Goal: Task Accomplishment & Management: Complete application form

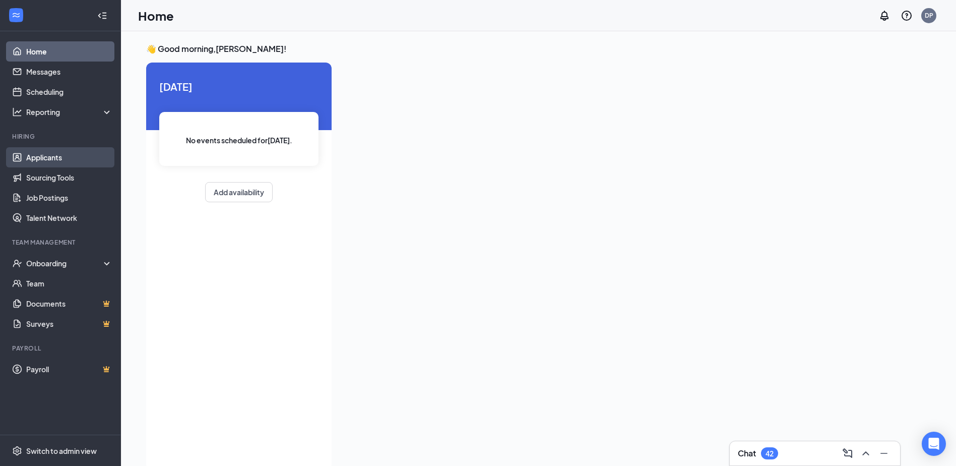
click at [57, 159] on link "Applicants" at bounding box center [69, 157] width 86 height 20
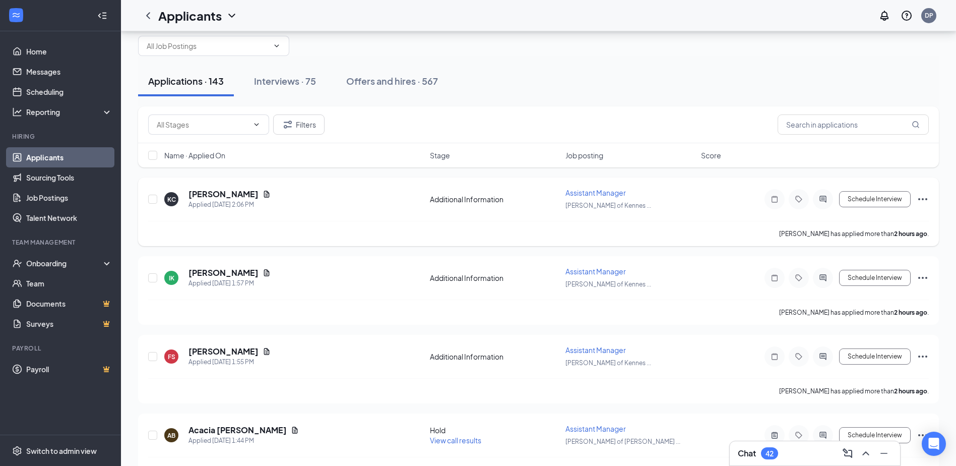
scroll to position [50, 0]
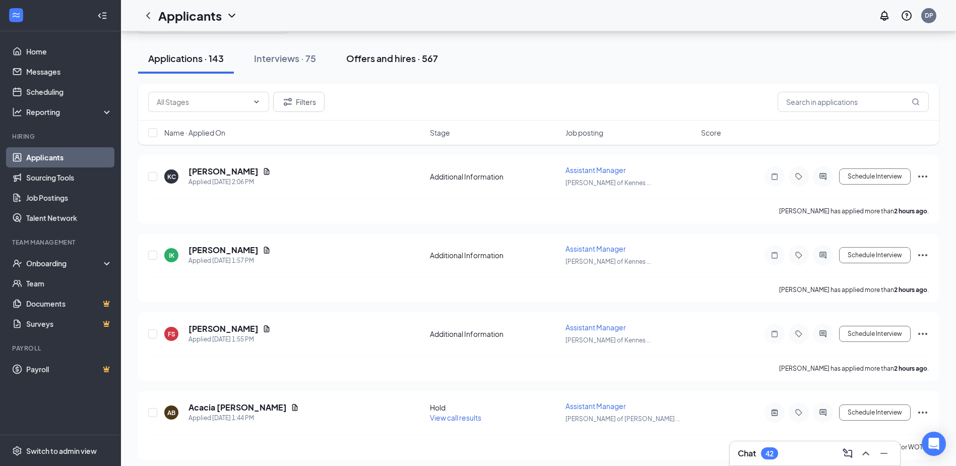
click at [407, 60] on div "Offers and hires · 567" at bounding box center [392, 58] width 92 height 13
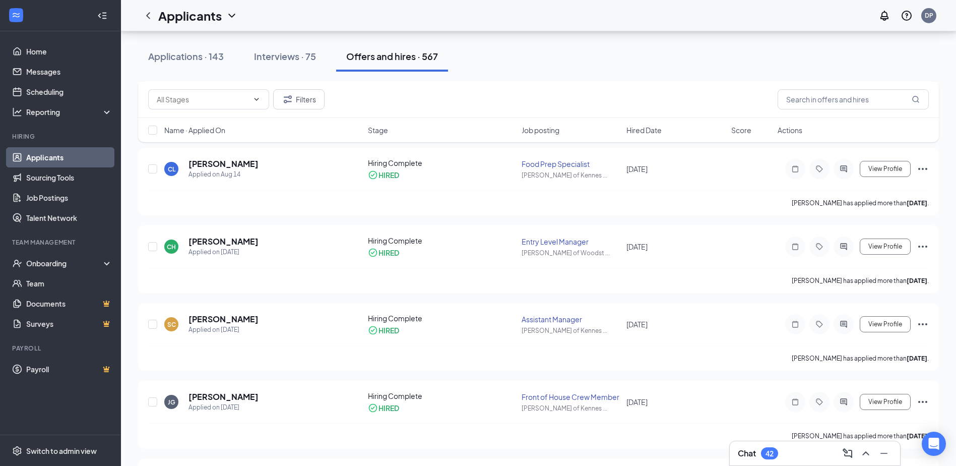
scroll to position [504, 0]
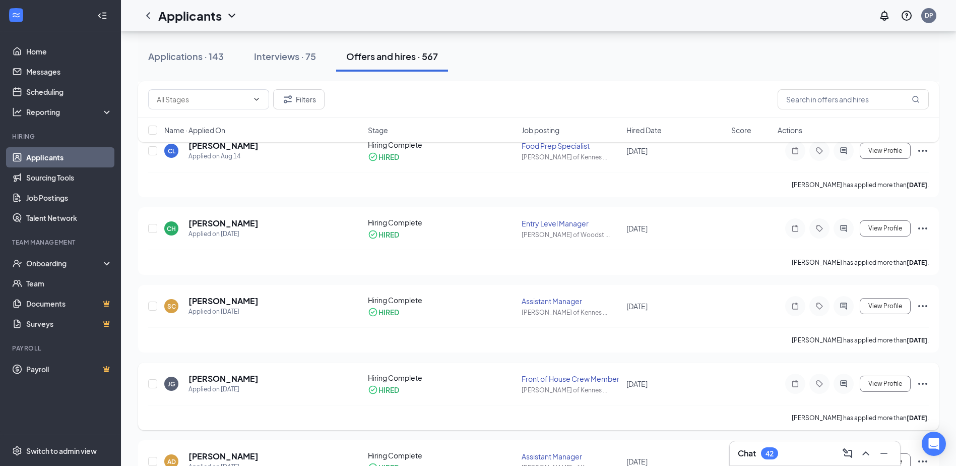
click at [295, 382] on div "[PERSON_NAME] [PERSON_NAME] Applied on [DATE]" at bounding box center [263, 383] width 198 height 21
click at [69, 263] on div "Onboarding" at bounding box center [65, 263] width 78 height 10
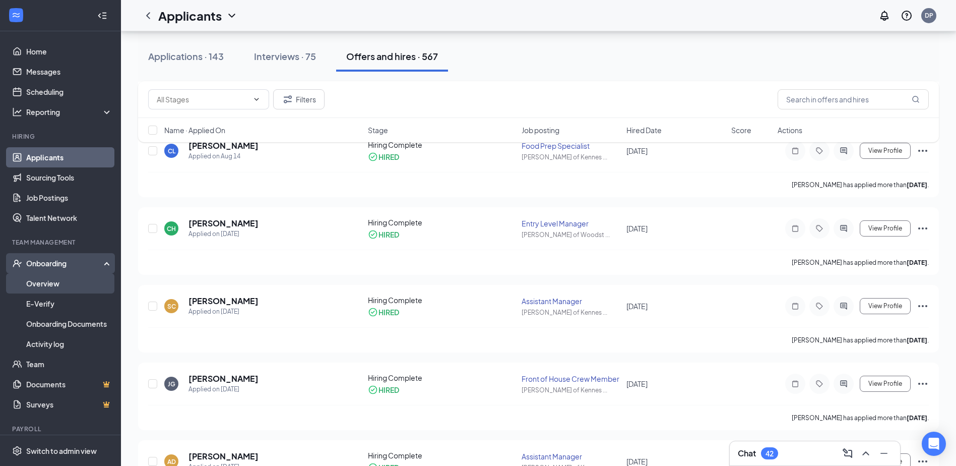
click at [54, 281] on link "Overview" at bounding box center [69, 283] width 86 height 20
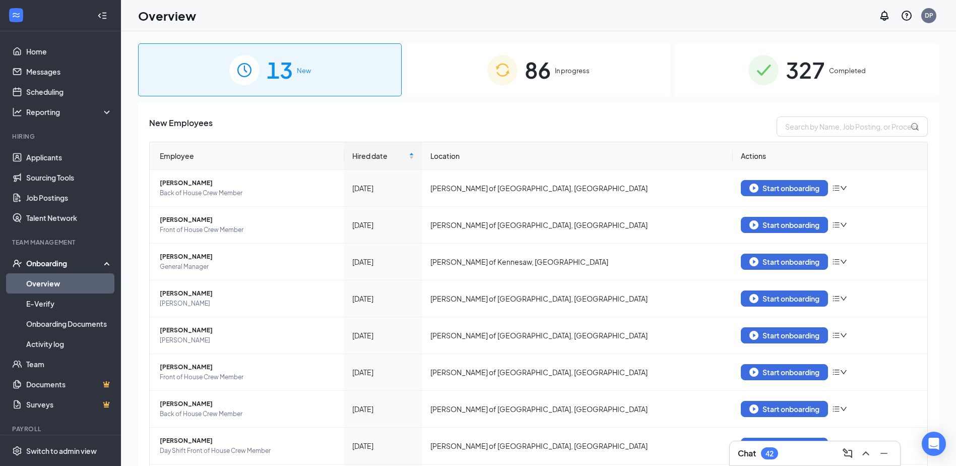
click at [542, 82] on span "86" at bounding box center [538, 69] width 26 height 35
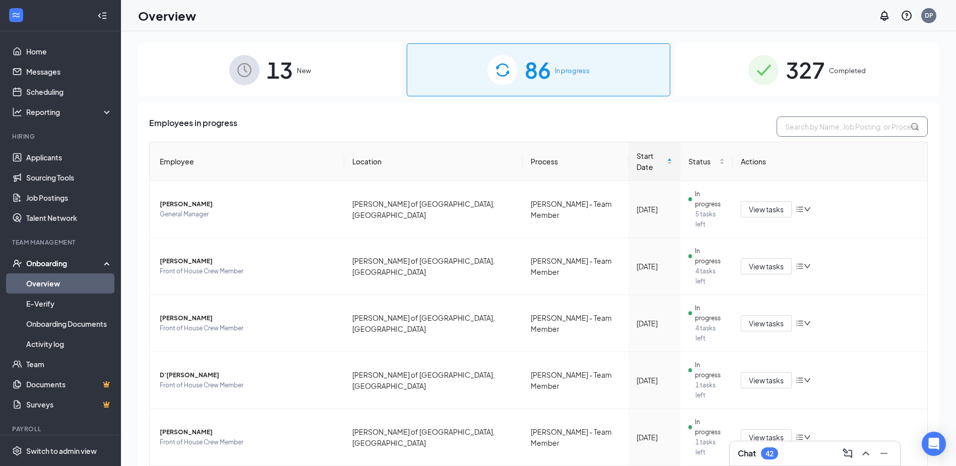
click at [831, 126] on input "text" at bounding box center [852, 126] width 151 height 20
type input "jasmine"
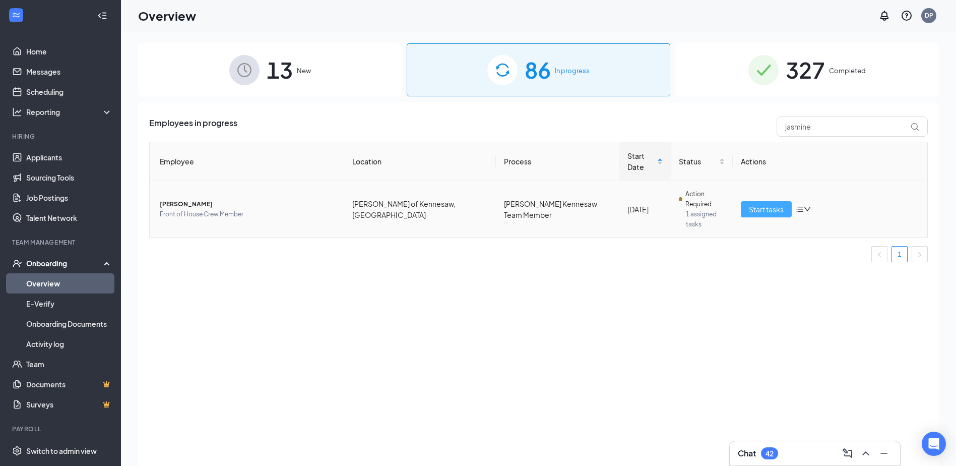
click at [780, 204] on span "Start tasks" at bounding box center [766, 209] width 35 height 11
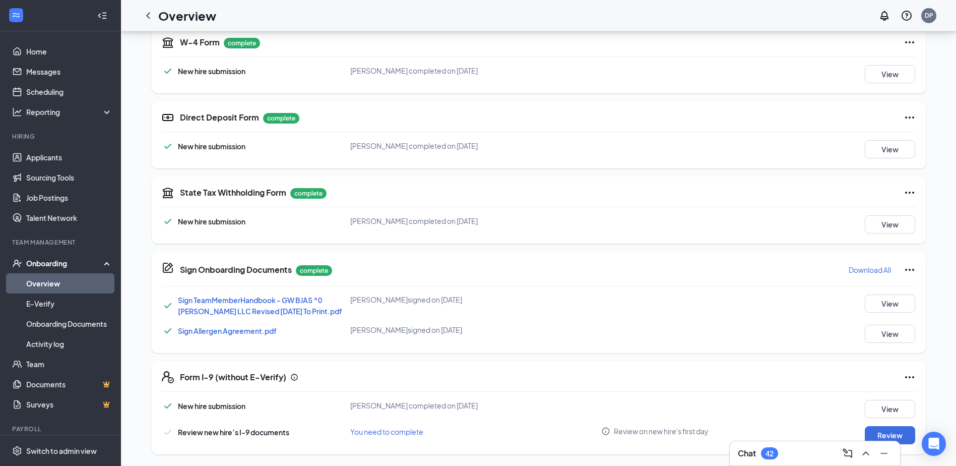
scroll to position [237, 0]
click at [899, 432] on button "Review" at bounding box center [890, 435] width 50 height 18
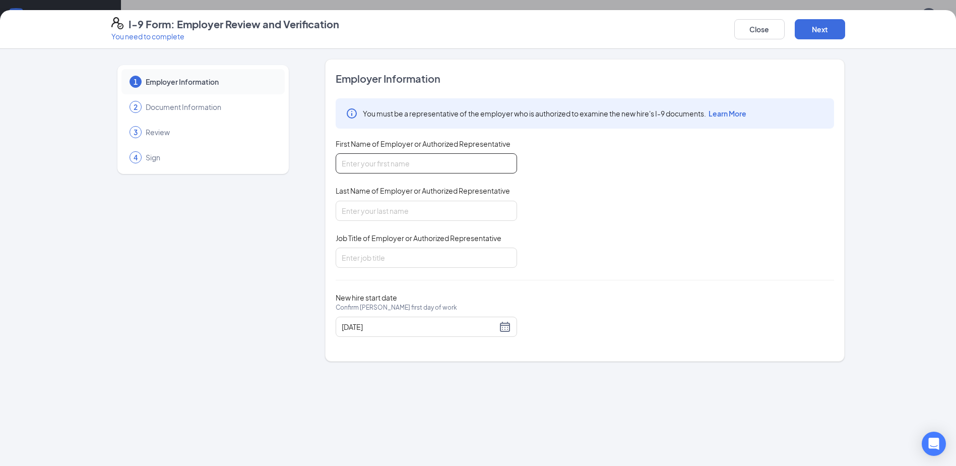
click at [427, 163] on input "First Name of Employer or Authorized Representative" at bounding box center [426, 163] width 181 height 20
type input "[PERSON_NAME]"
click at [397, 216] on input "Last Name of Employer or Authorized Representative" at bounding box center [426, 211] width 181 height 20
type input "[PERSON_NAME]"
click at [365, 263] on input "Job Title of Employer or Authorized Representative" at bounding box center [426, 258] width 181 height 20
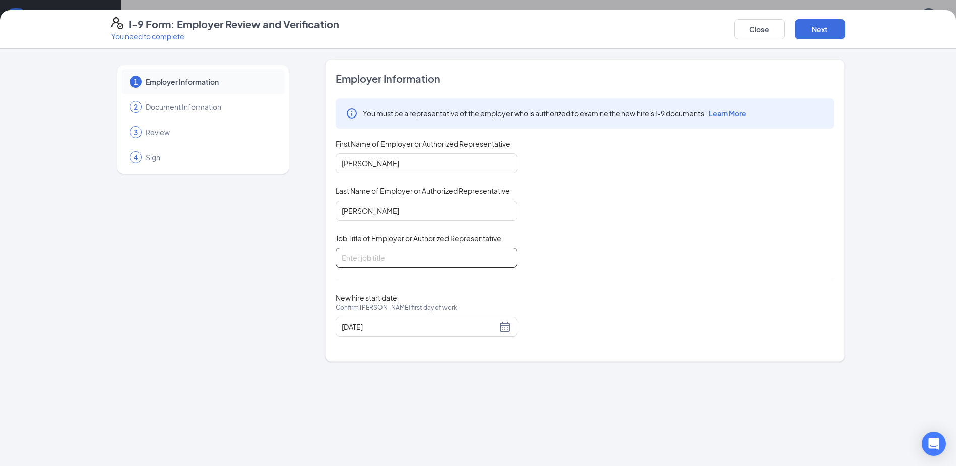
type input "Manager"
click at [506, 328] on div "[DATE]" at bounding box center [426, 327] width 169 height 12
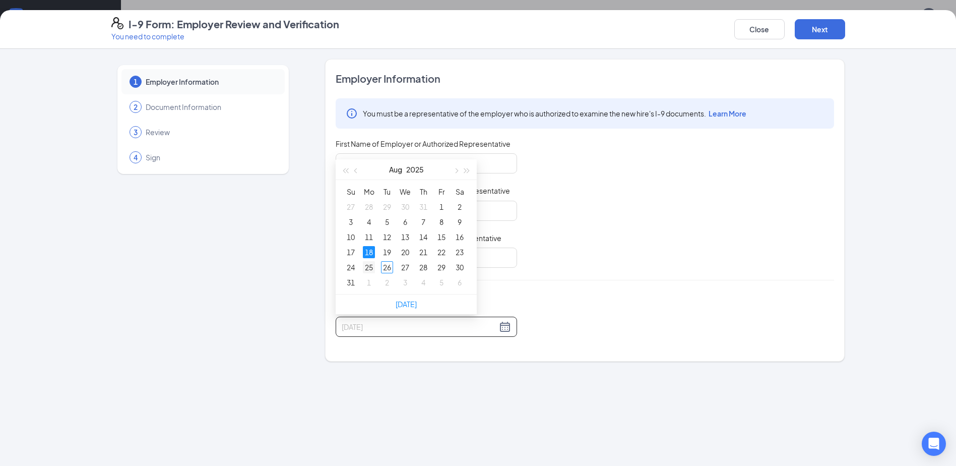
type input "[DATE]"
click at [368, 266] on div "25" at bounding box center [369, 267] width 12 height 12
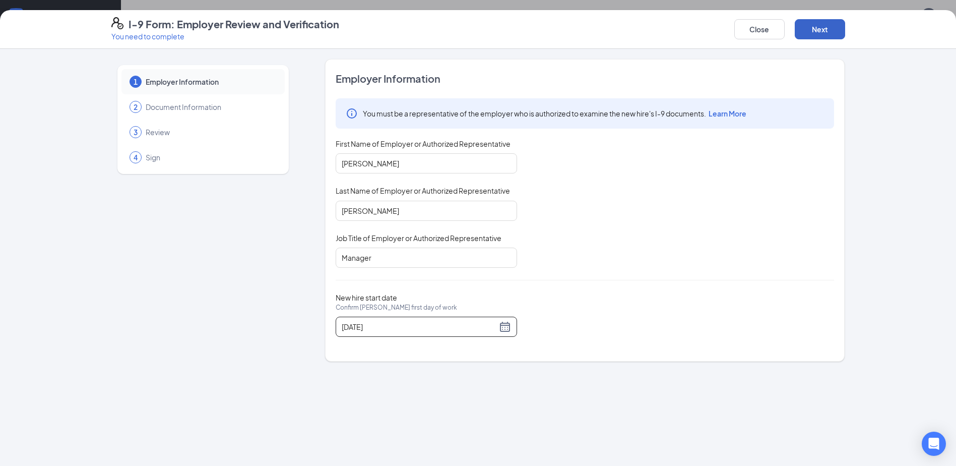
click at [815, 26] on button "Next" at bounding box center [820, 29] width 50 height 20
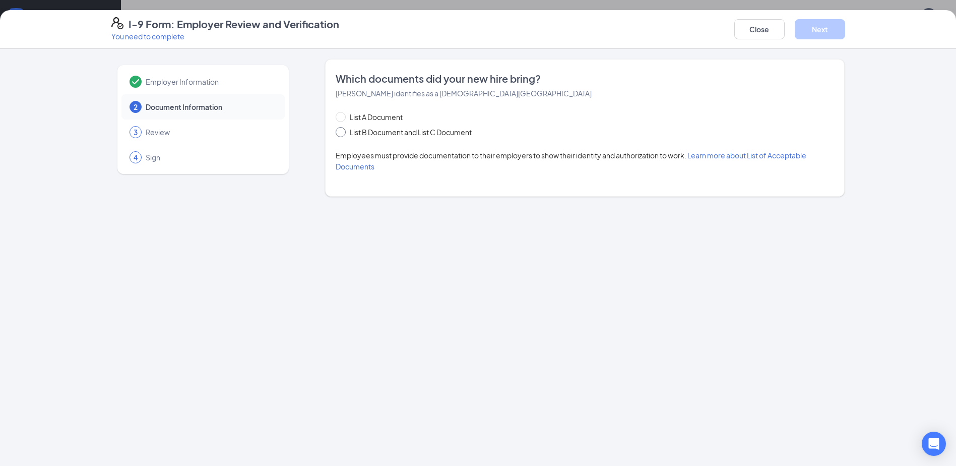
click at [344, 136] on span at bounding box center [341, 132] width 10 height 10
click at [343, 134] on input "List B Document and List C Document" at bounding box center [339, 130] width 7 height 7
radio input "true"
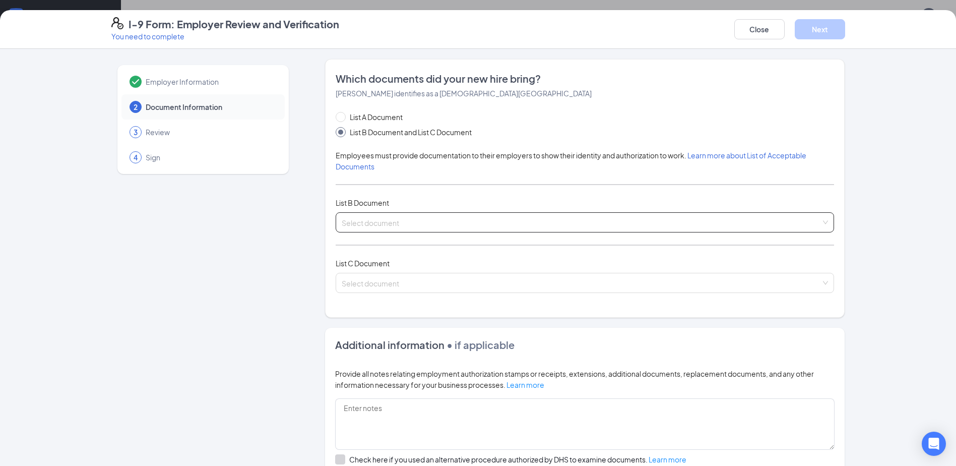
click at [348, 221] on input "search" at bounding box center [581, 220] width 479 height 15
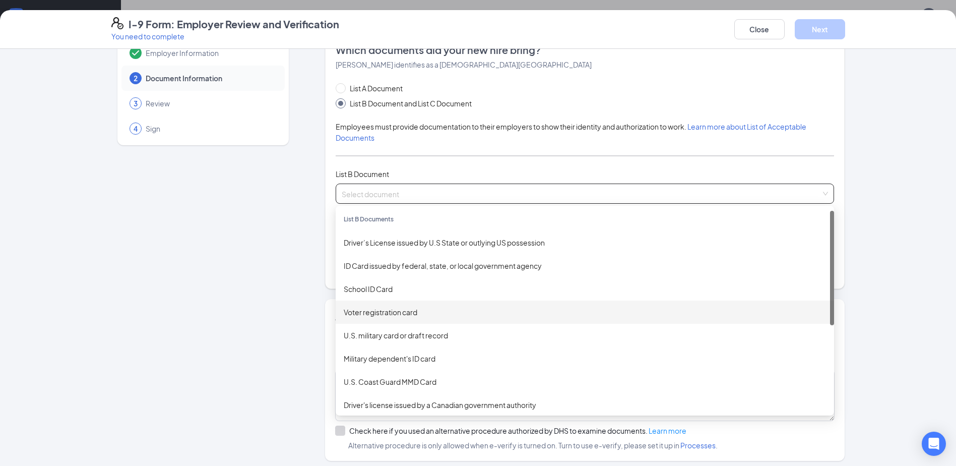
scroll to position [0, 0]
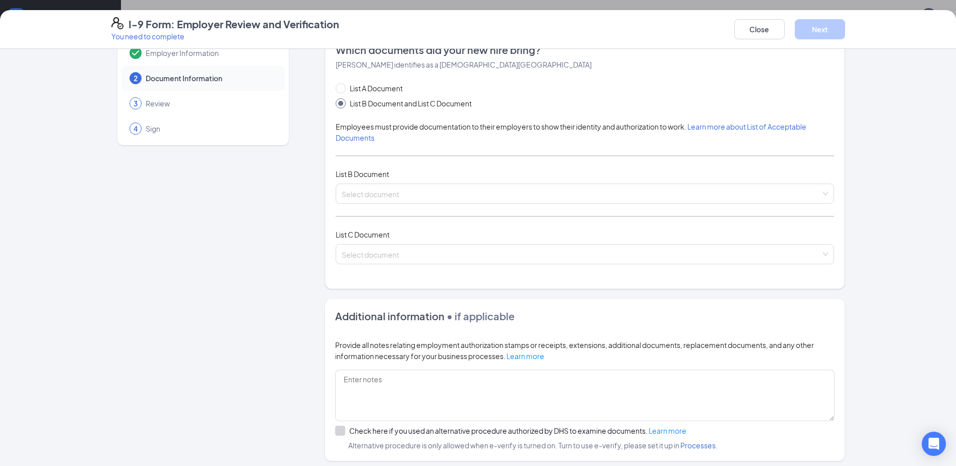
click at [500, 149] on div "List A Document List B Document and List C Document Employees must provide docu…" at bounding box center [585, 180] width 499 height 194
click at [405, 253] on input "search" at bounding box center [581, 252] width 479 height 15
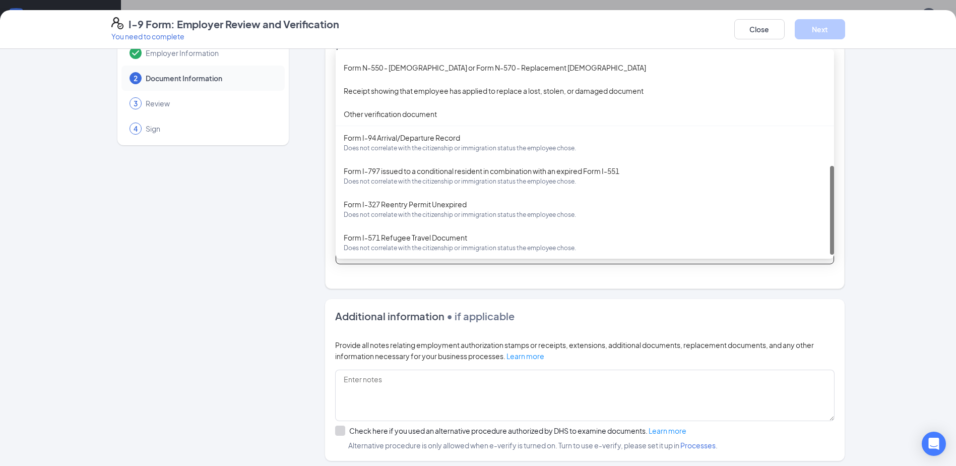
scroll to position [257, 0]
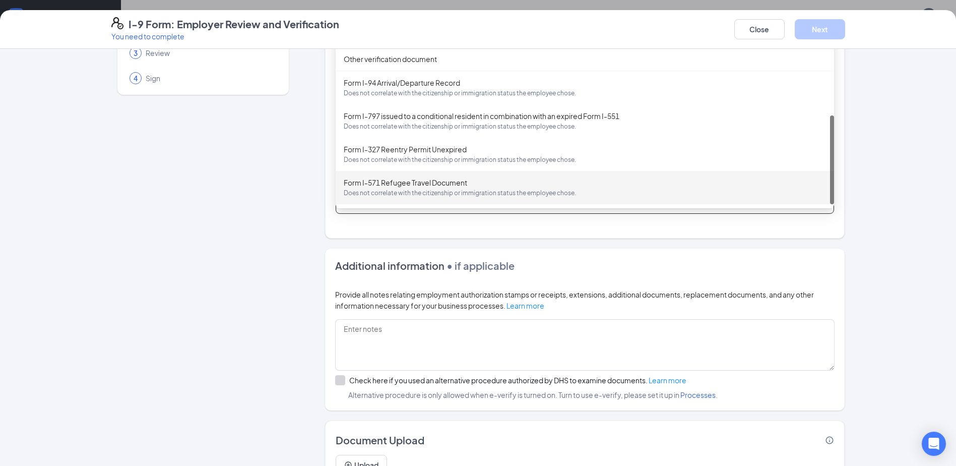
click at [211, 276] on div "Employer Information 2 Document Information 3 Review 4 Sign" at bounding box center [203, 243] width 184 height 526
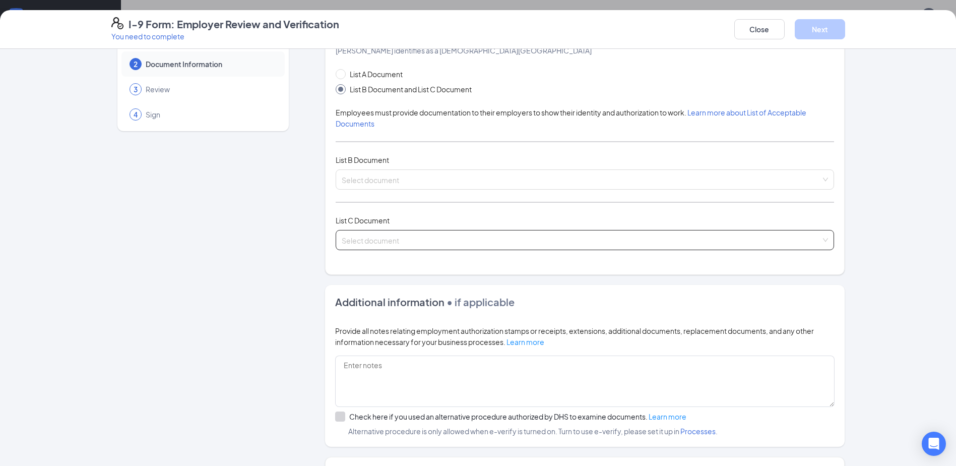
scroll to position [0, 0]
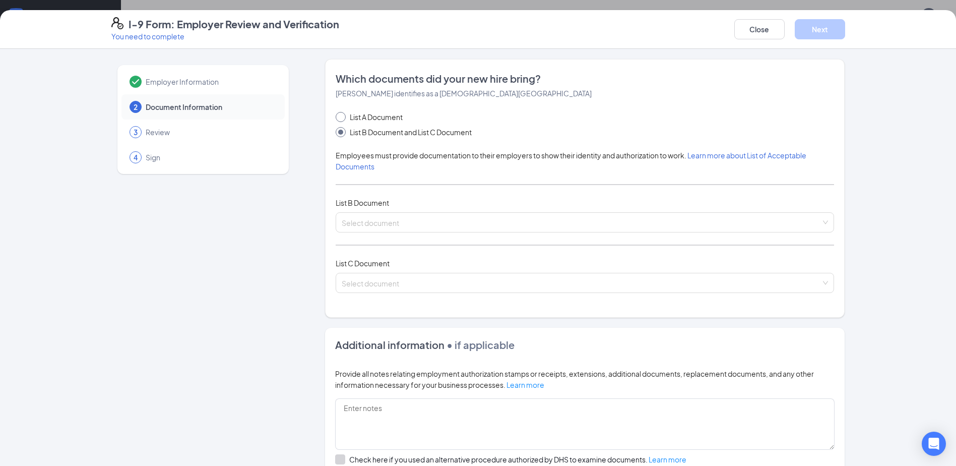
click at [336, 116] on input "List A Document" at bounding box center [339, 115] width 7 height 7
radio input "true"
radio input "false"
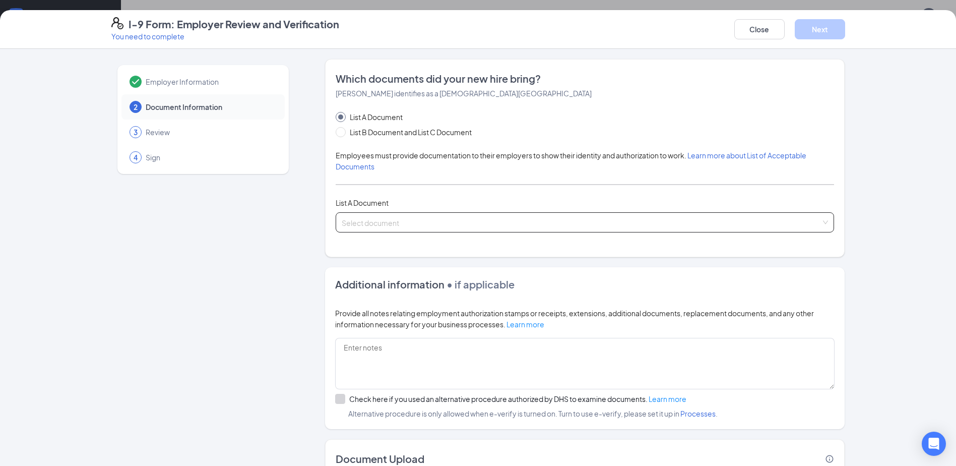
click at [382, 220] on input "search" at bounding box center [581, 220] width 479 height 15
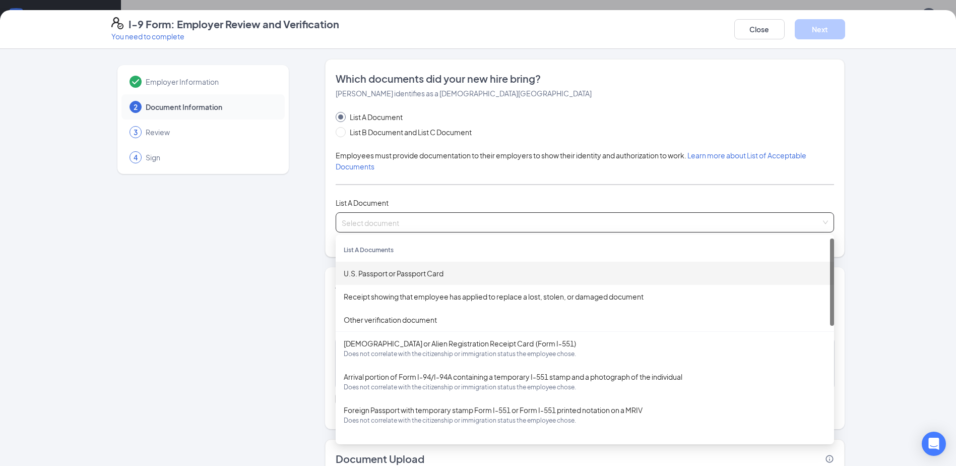
click at [405, 281] on div "U.S. Passport or Passport Card" at bounding box center [585, 273] width 499 height 23
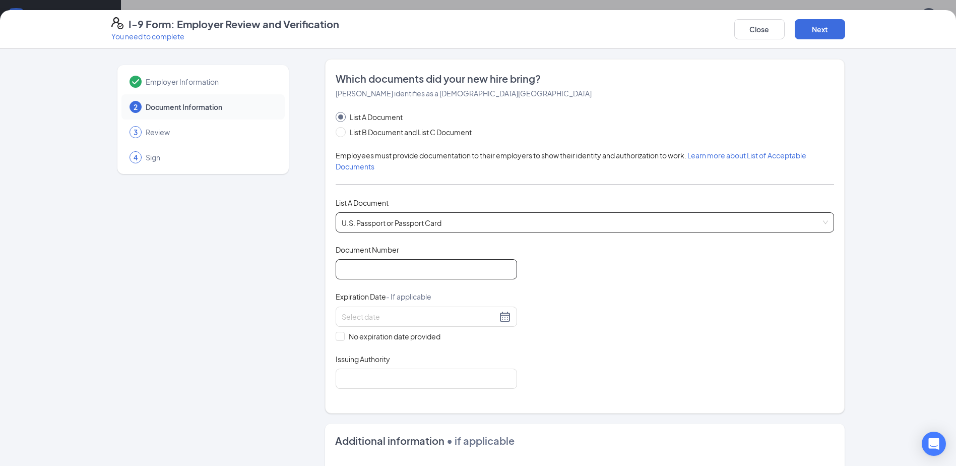
click at [404, 272] on input "Document Number" at bounding box center [426, 269] width 181 height 20
type input "a11633314"
click at [405, 320] on input at bounding box center [419, 316] width 155 height 11
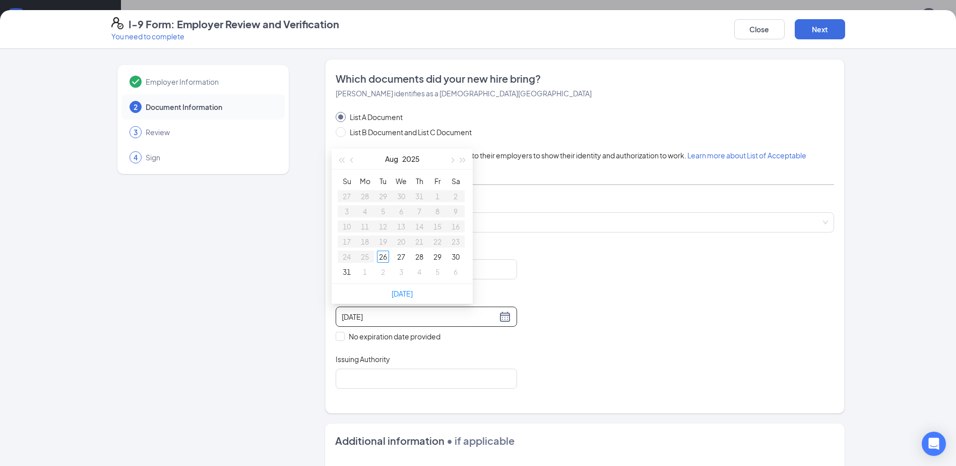
type input "[DATE]"
click at [505, 317] on div "[DATE]" at bounding box center [426, 317] width 169 height 12
click at [525, 358] on div "Document Title U.S. Passport or Passport Card Document Number [PASSPORT] Expira…" at bounding box center [585, 317] width 499 height 144
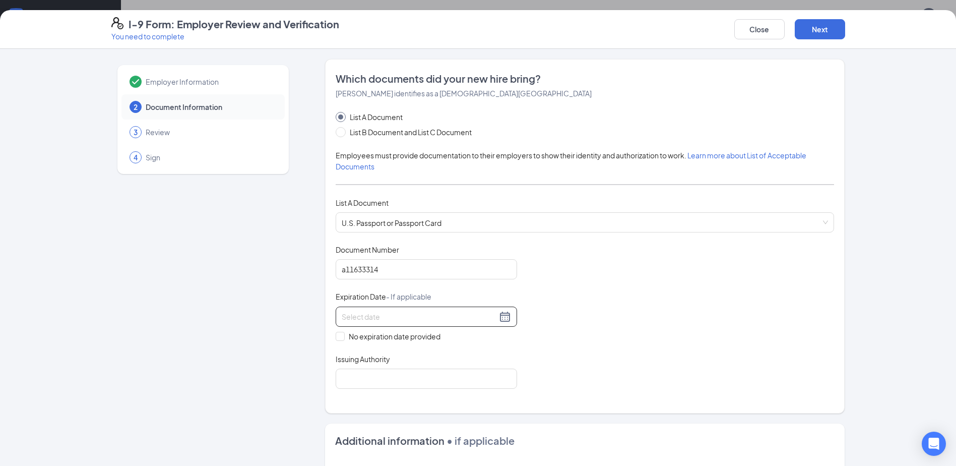
click at [409, 317] on input at bounding box center [419, 316] width 155 height 11
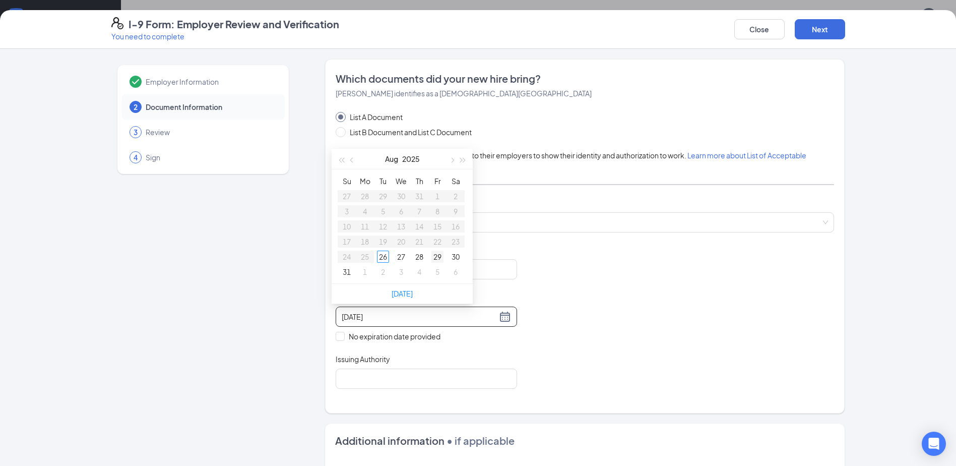
type input "[DATE]"
click at [452, 162] on button "button" at bounding box center [451, 159] width 11 height 20
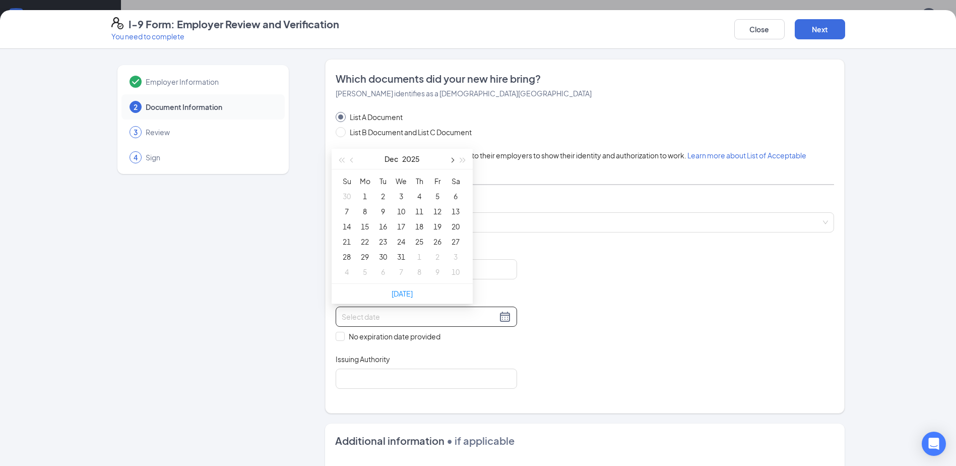
click at [452, 162] on button "button" at bounding box center [451, 159] width 11 height 20
click at [461, 161] on span "button" at bounding box center [463, 160] width 5 height 5
type input "[DATE]"
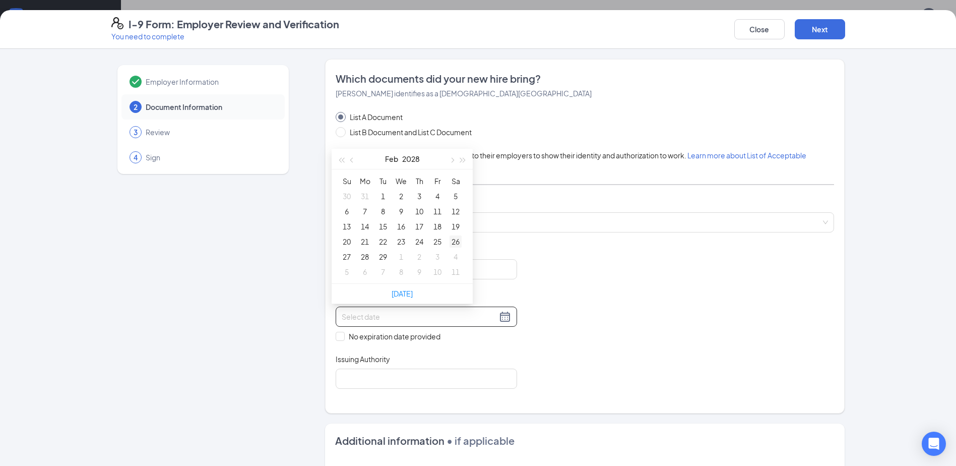
type input "[DATE]"
click at [459, 240] on div "26" at bounding box center [456, 241] width 12 height 12
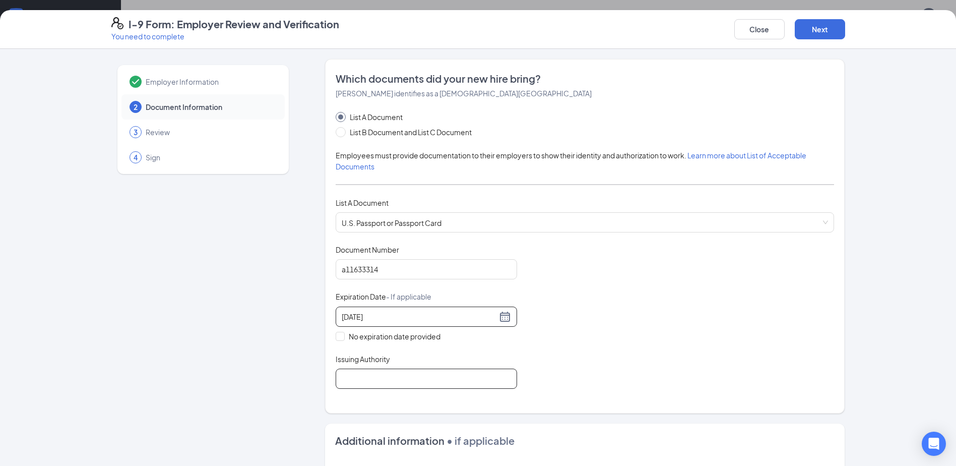
click at [368, 376] on input "Issuing Authority" at bounding box center [426, 379] width 181 height 20
type input "[GEOGRAPHIC_DATA]"
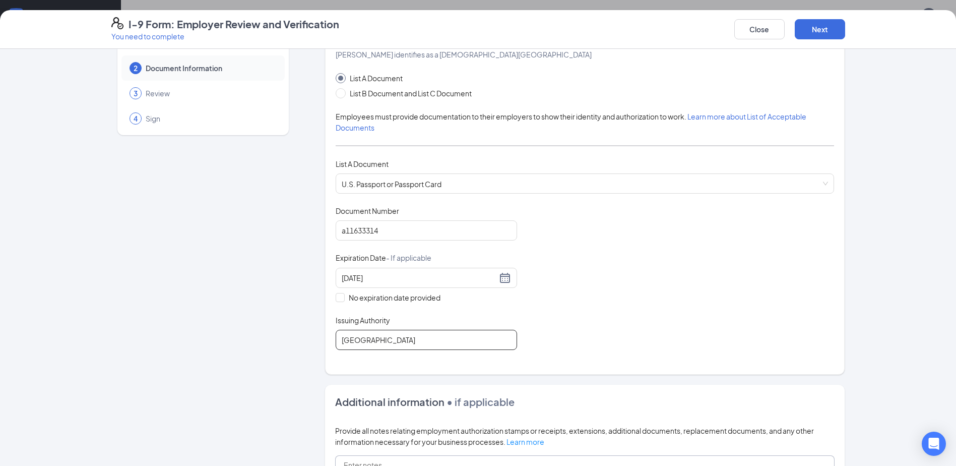
scroll to position [225, 0]
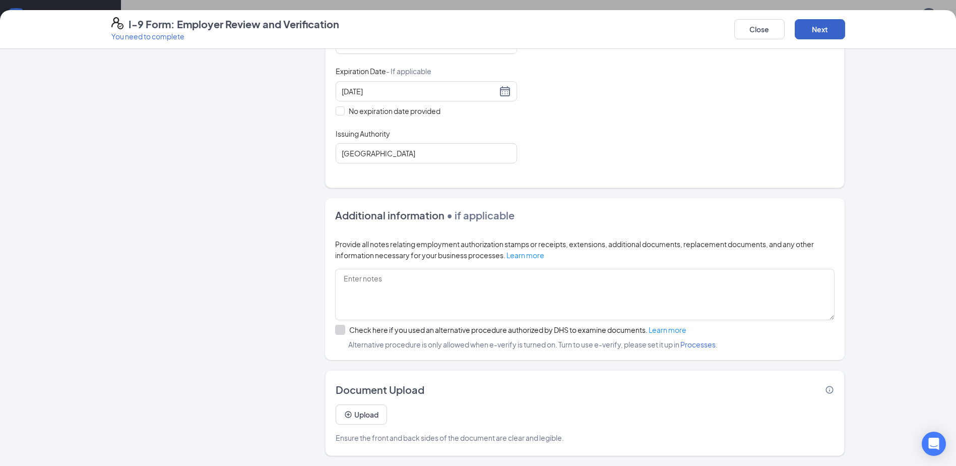
click at [825, 33] on button "Next" at bounding box center [820, 29] width 50 height 20
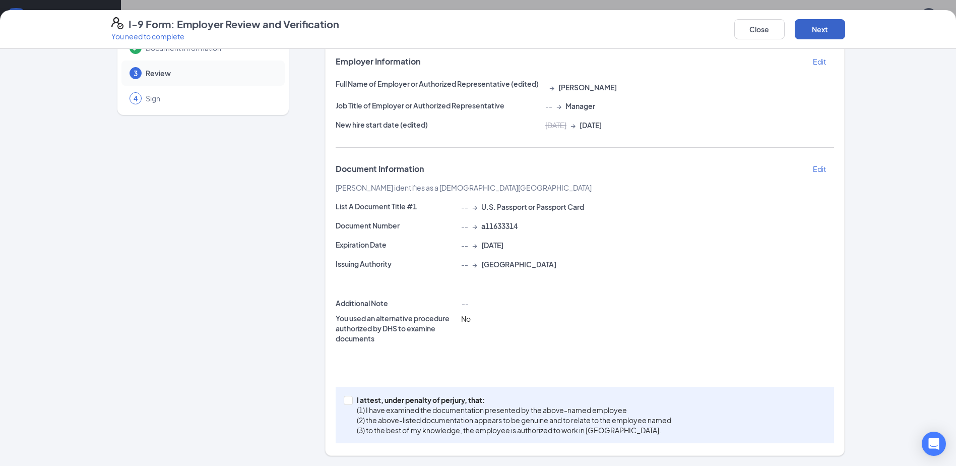
scroll to position [59, 0]
click at [827, 30] on button "Next" at bounding box center [820, 29] width 50 height 20
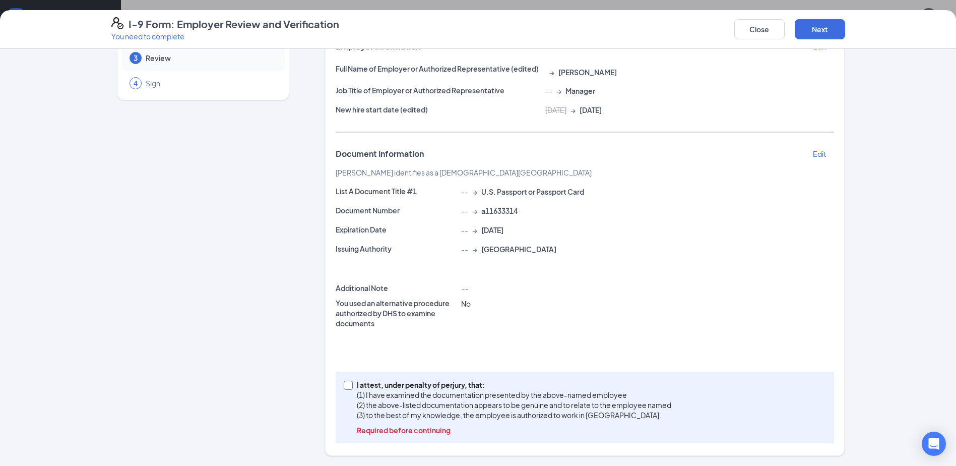
click at [349, 388] on span at bounding box center [348, 385] width 9 height 9
click at [349, 388] on input "I attest, under penalty of [PERSON_NAME], that: (1) I have examined the documen…" at bounding box center [347, 384] width 7 height 7
checkbox input "true"
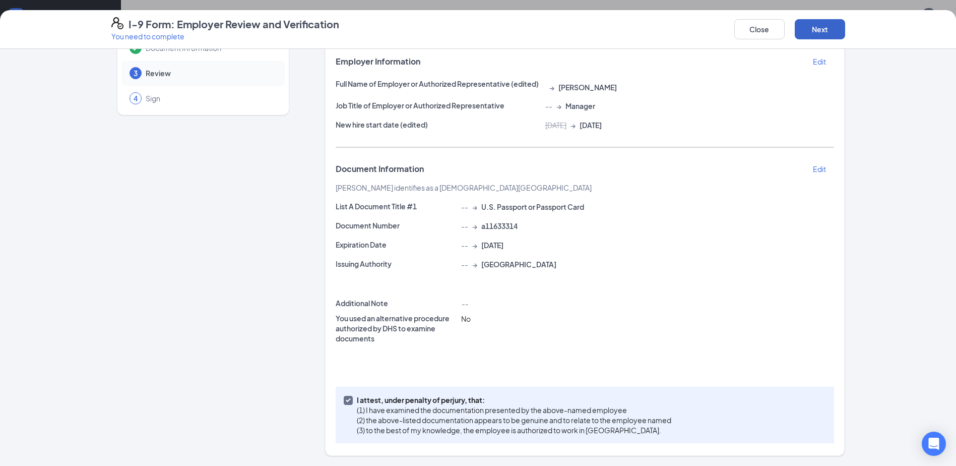
click at [840, 28] on button "Next" at bounding box center [820, 29] width 50 height 20
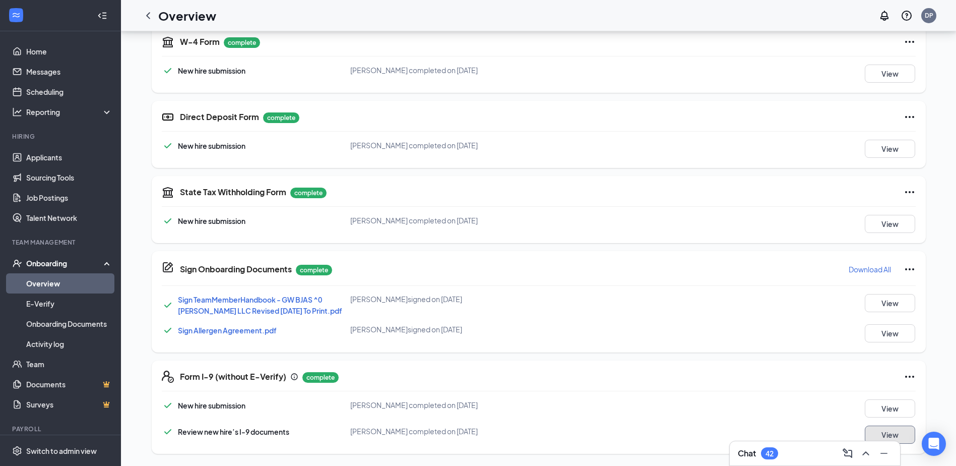
scroll to position [0, 0]
